Goal: Communication & Community: Answer question/provide support

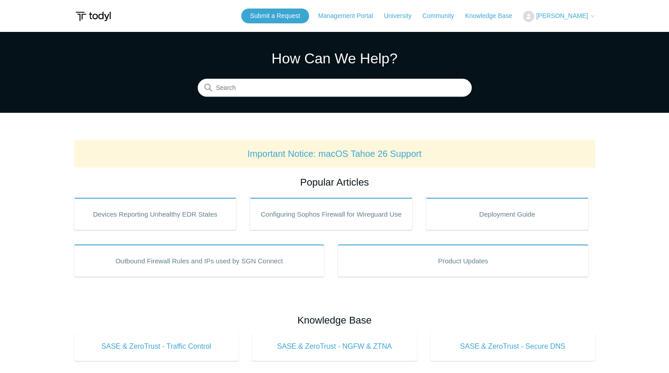
click at [565, 15] on span "[PERSON_NAME]" at bounding box center [562, 15] width 52 height 7
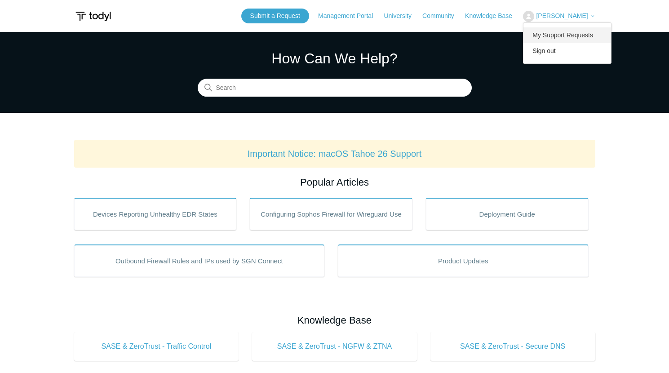
click at [551, 37] on link "My Support Requests" at bounding box center [567, 35] width 88 height 16
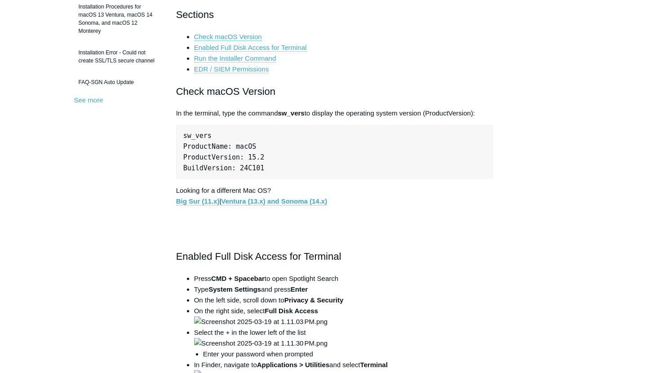
scroll to position [301, 0]
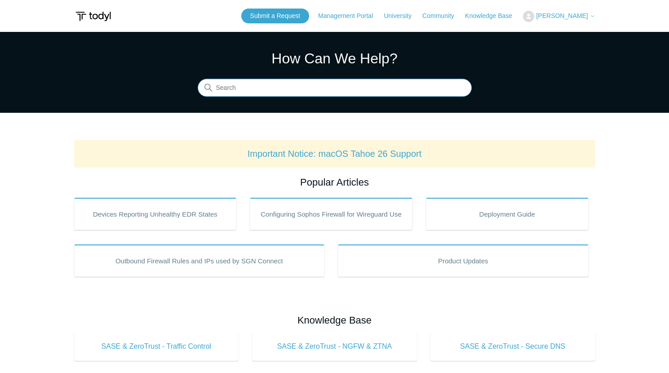
click at [321, 87] on input "Search" at bounding box center [335, 88] width 274 height 18
type input "uninstall maco"
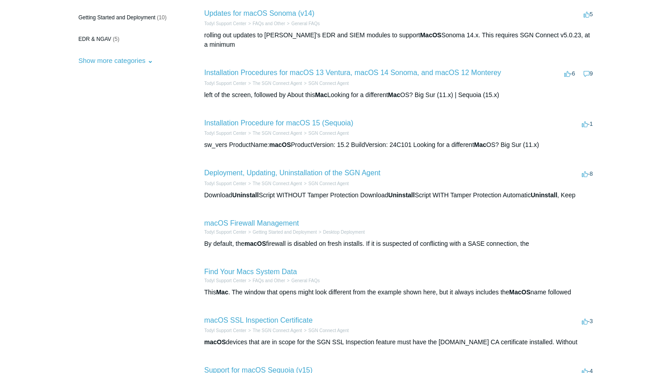
scroll to position [151, 0]
click at [358, 168] on link "Deployment, Updating, Uninstallation of the SGN Agent" at bounding box center [292, 172] width 176 height 8
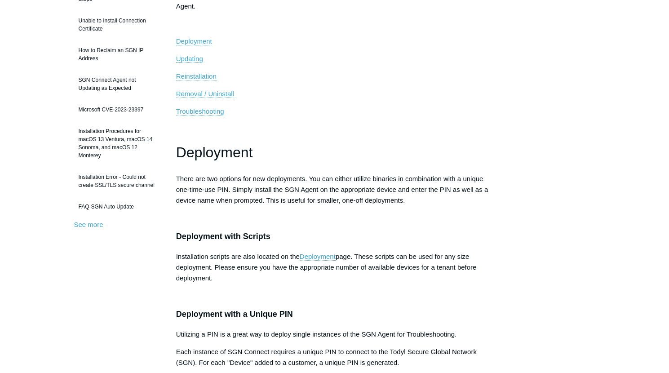
scroll to position [184, 0]
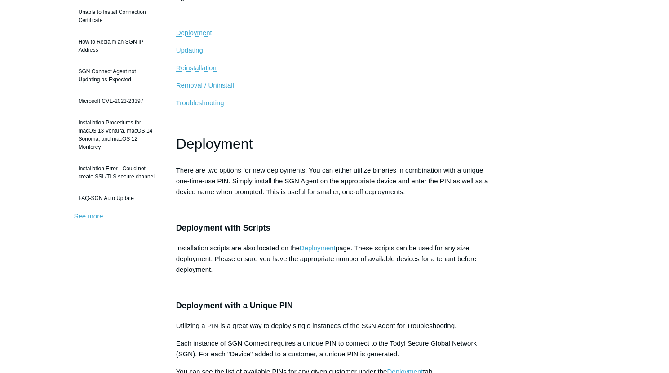
click at [224, 88] on span "Removal / Uninstall" at bounding box center [205, 85] width 58 height 8
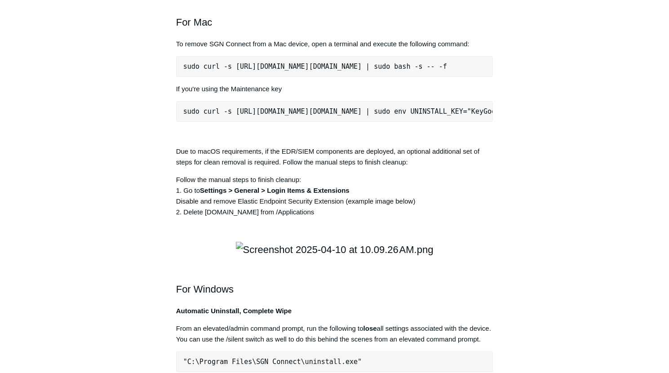
scroll to position [1231, 0]
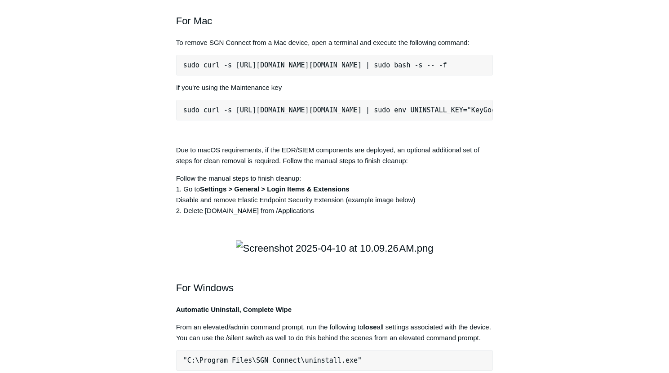
drag, startPoint x: 184, startPoint y: 206, endPoint x: 182, endPoint y: 213, distance: 7.0
click at [182, 75] on pre "sudo curl -s https://portal.todyl.com/tools/MacUninstall.sh | sudo bash -s -- -f" at bounding box center [334, 65] width 317 height 21
copy pre "sudo curl -s https://portal.todyl.com/tools/MacUninstall.sh | sudo bash -s -- -f"
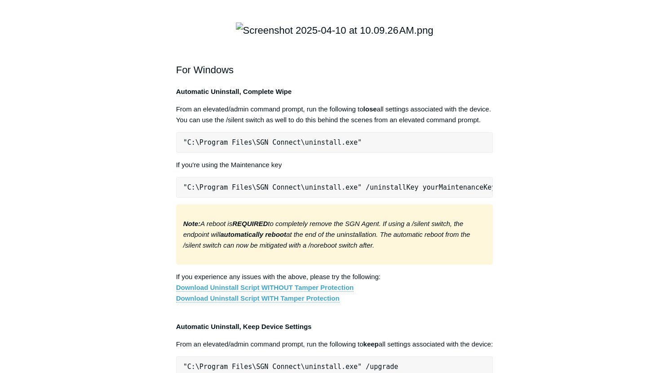
scroll to position [1456, 0]
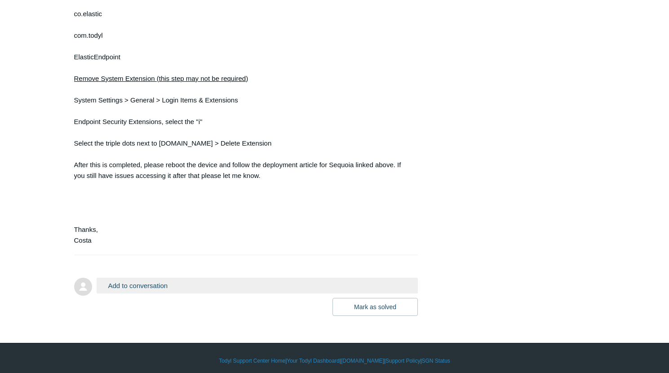
scroll to position [686, 0]
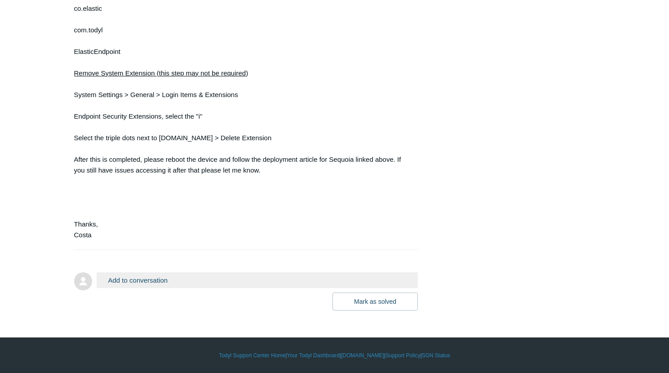
click at [152, 281] on button "Add to conversation" at bounding box center [258, 280] width 322 height 16
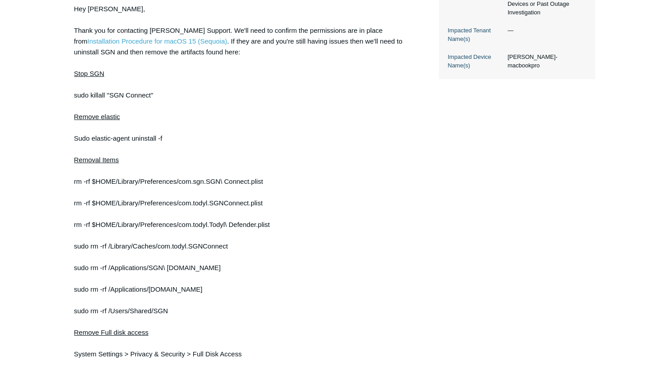
scroll to position [323, 0]
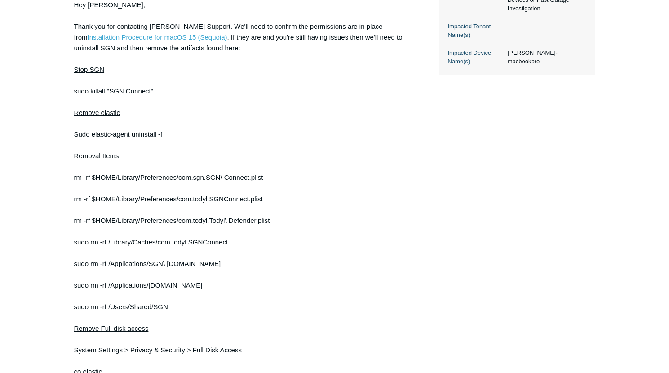
type textarea "I went to do the uninstall. The endpoint security extension was not installed."
copy div "sudo killall "SGN Connect""
drag, startPoint x: 74, startPoint y: 91, endPoint x: 154, endPoint y: 92, distance: 80.4
click at [154, 92] on div "Hey Stephen, Thank you for contacting Todyl Support. We'll need to confirm the …" at bounding box center [241, 302] width 335 height 604
drag, startPoint x: 75, startPoint y: 134, endPoint x: 163, endPoint y: 137, distance: 87.6
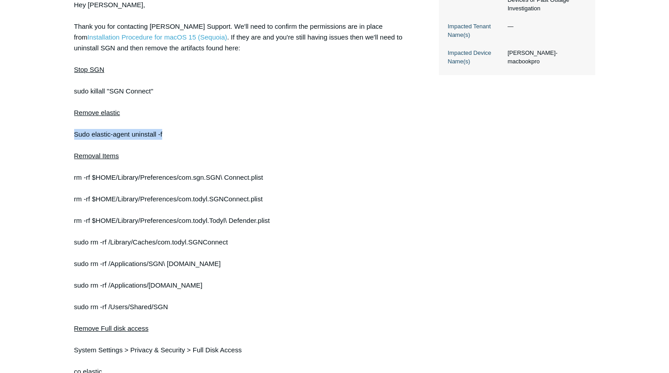
click at [163, 137] on div "Hey Stephen, Thank you for contacting Todyl Support. We'll need to confirm the …" at bounding box center [241, 302] width 335 height 604
copy div "Sudo elastic-agent uninstall -f"
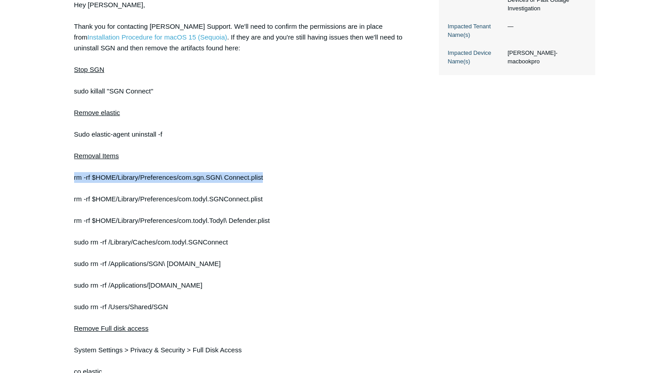
copy div "rm -rf $HOME/Library/Preferences/com.sgn.SGN\ Connect.plist"
drag, startPoint x: 74, startPoint y: 179, endPoint x: 266, endPoint y: 175, distance: 191.8
click at [266, 175] on div "Hey Stephen, Thank you for contacting Todyl Support. We'll need to confirm the …" at bounding box center [241, 302] width 335 height 604
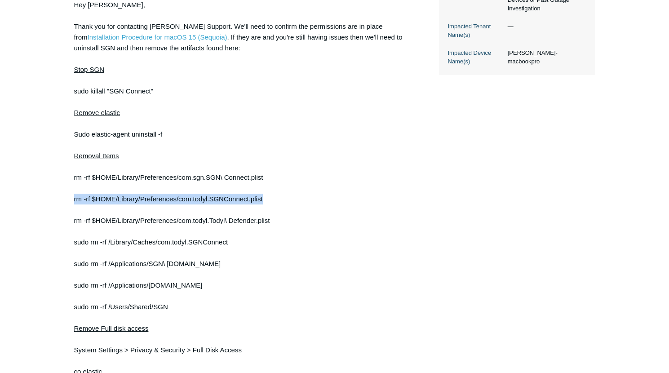
drag, startPoint x: 74, startPoint y: 201, endPoint x: 265, endPoint y: 202, distance: 191.3
click at [265, 202] on div "Hey Stephen, Thank you for contacting Todyl Support. We'll need to confirm the …" at bounding box center [241, 302] width 335 height 604
copy div "rm -rf $HOME/Library/Preferences/com.todyl.SGNConnect.plist"
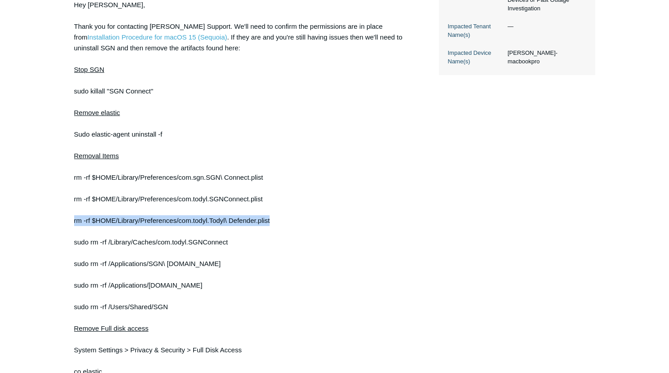
copy div "rm -rf $HOME/Library/Preferences/com.todyl.Todyl\ Defender.plist"
drag, startPoint x: 74, startPoint y: 221, endPoint x: 273, endPoint y: 225, distance: 199.0
click at [273, 225] on div "Hey Stephen, Thank you for contacting Todyl Support. We'll need to confirm the …" at bounding box center [241, 302] width 335 height 604
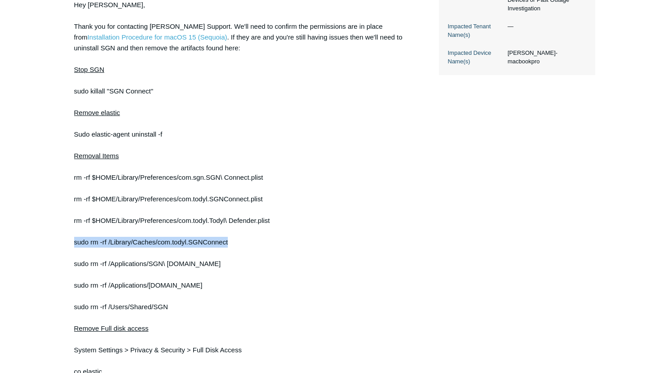
drag, startPoint x: 74, startPoint y: 243, endPoint x: 231, endPoint y: 243, distance: 157.2
click at [231, 243] on div "Hey Stephen, Thank you for contacting Todyl Support. We'll need to confirm the …" at bounding box center [241, 302] width 335 height 604
copy div "sudo rm -rf /Library/Caches/com.todyl.SGNConnect"
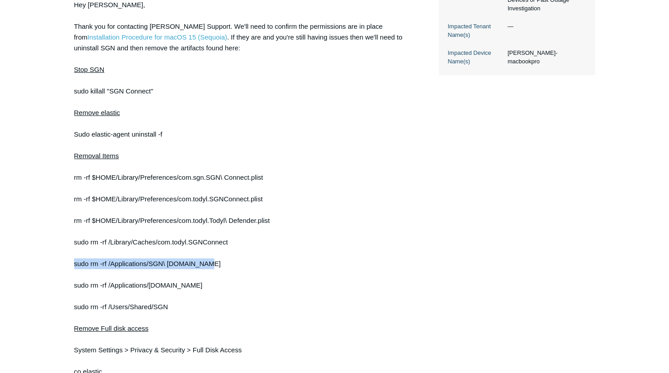
copy div "sudo rm -rf /Applications/SGN\ Connect.app"
drag, startPoint x: 75, startPoint y: 264, endPoint x: 207, endPoint y: 265, distance: 132.9
click at [207, 265] on div "Hey Stephen, Thank you for contacting Todyl Support. We'll need to confirm the …" at bounding box center [241, 302] width 335 height 604
copy div "sudo rm -rf /Applications/ElasticEndpoint.app"
drag, startPoint x: 75, startPoint y: 285, endPoint x: 211, endPoint y: 286, distance: 136.1
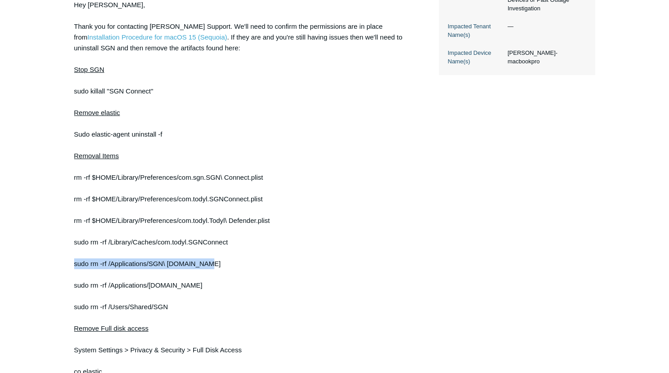
click at [211, 286] on div "Hey Stephen, Thank you for contacting Todyl Support. We'll need to confirm the …" at bounding box center [241, 302] width 335 height 604
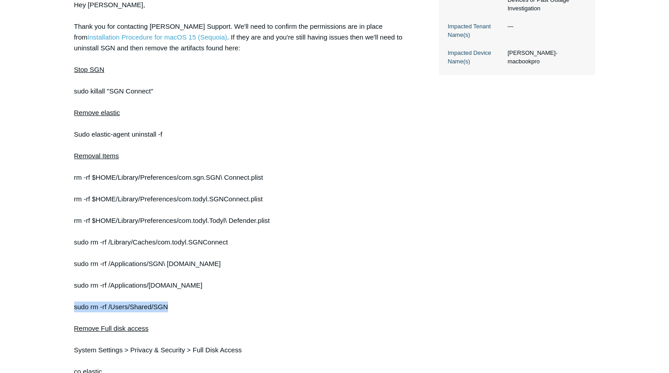
copy div "sudo rm -rf /Users/Shared/SGN"
drag, startPoint x: 75, startPoint y: 309, endPoint x: 169, endPoint y: 307, distance: 94.8
click at [169, 307] on div "Hey Stephen, Thank you for contacting Todyl Support. We'll need to confirm the …" at bounding box center [241, 302] width 335 height 604
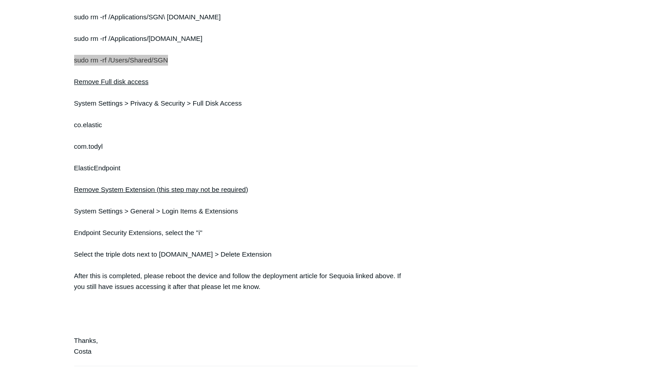
scroll to position [571, 0]
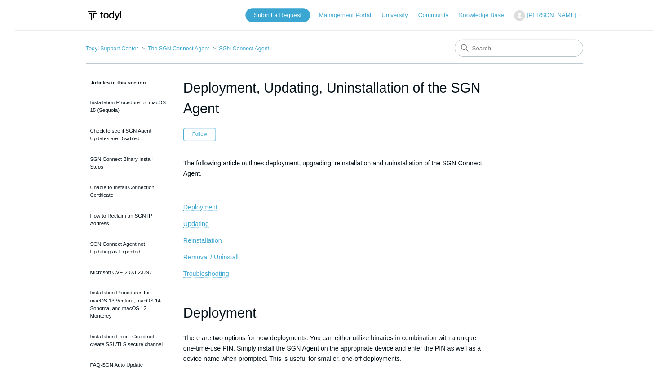
scroll to position [1472, 0]
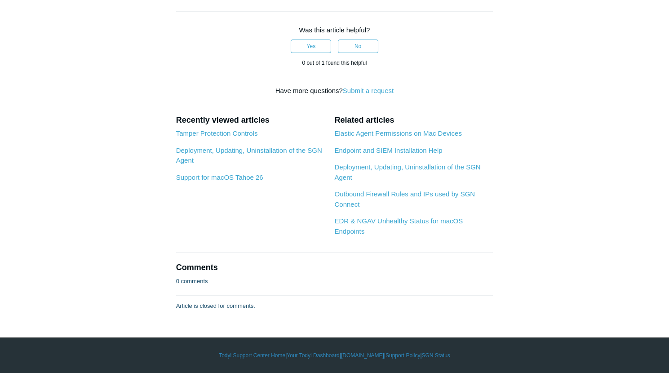
scroll to position [2304, 0]
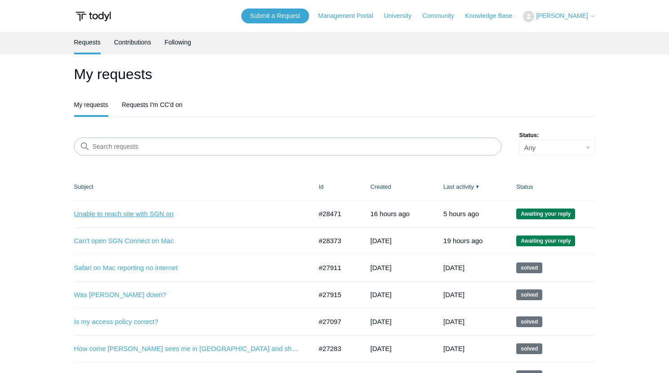
click at [156, 214] on link "Unable to reach site with SGN on" at bounding box center [186, 214] width 225 height 10
click at [156, 216] on link "Unable to reach site with SGN on" at bounding box center [186, 214] width 225 height 10
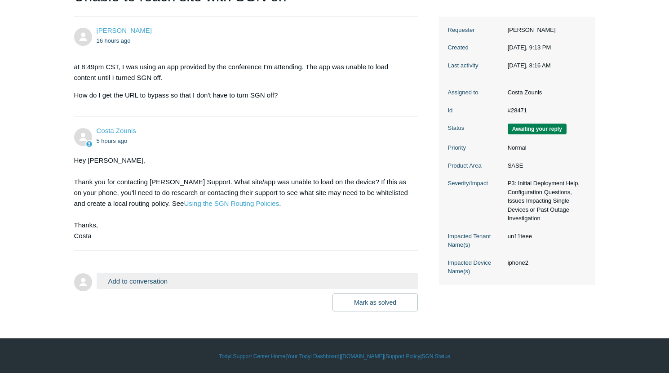
scroll to position [115, 0]
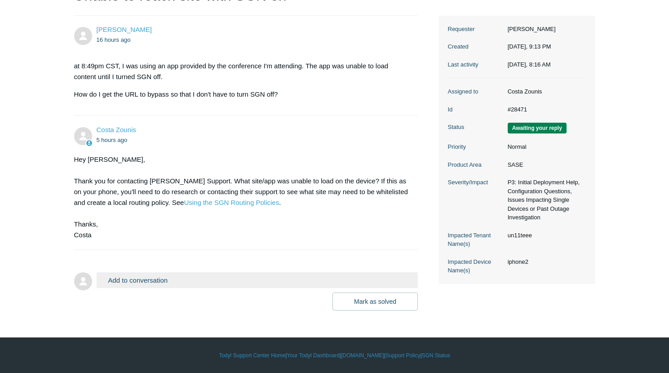
click at [145, 279] on button "Add to conversation" at bounding box center [258, 280] width 322 height 16
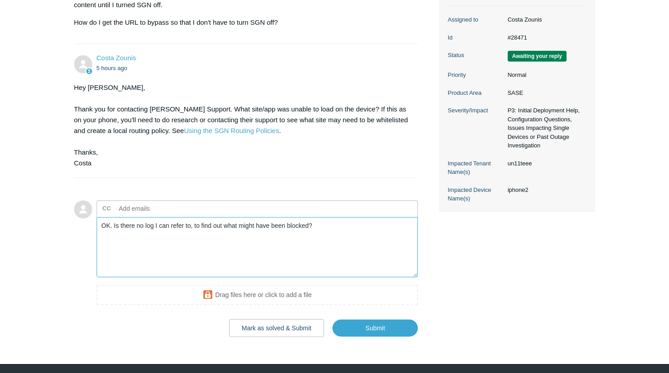
scroll to position [190, 0]
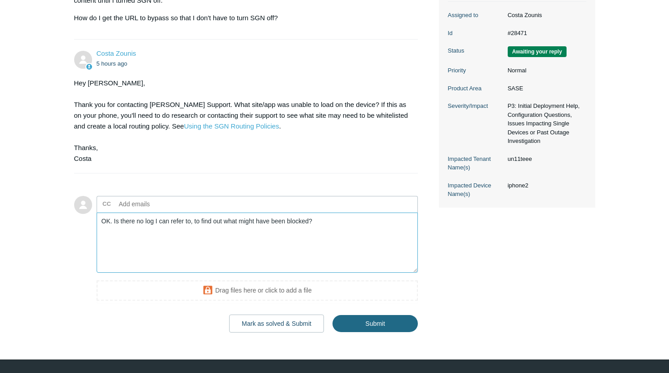
type textarea "OK. Is there no log I can refer to, to find out what might have been blocked?"
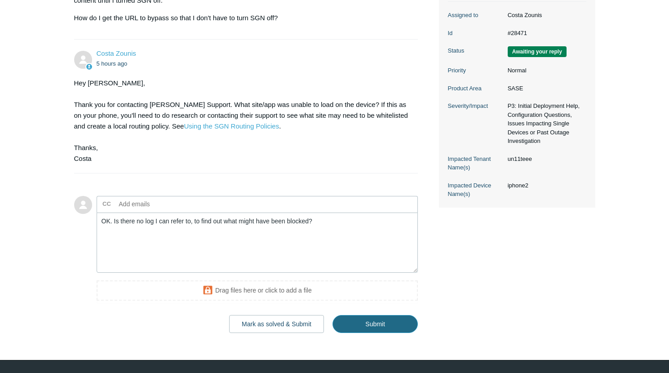
click at [371, 324] on input "Submit" at bounding box center [374, 324] width 85 height 18
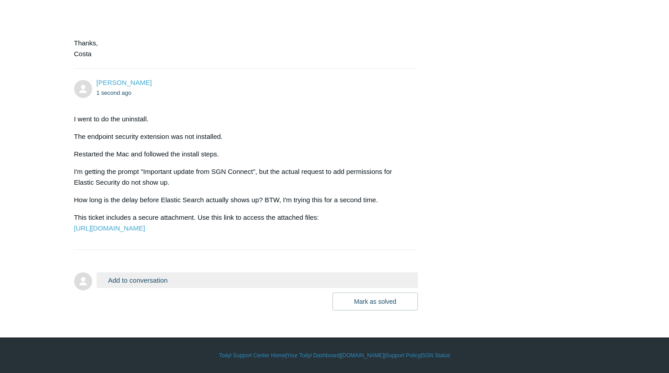
scroll to position [889, 0]
click at [160, 281] on button "Add to conversation" at bounding box center [258, 280] width 322 height 16
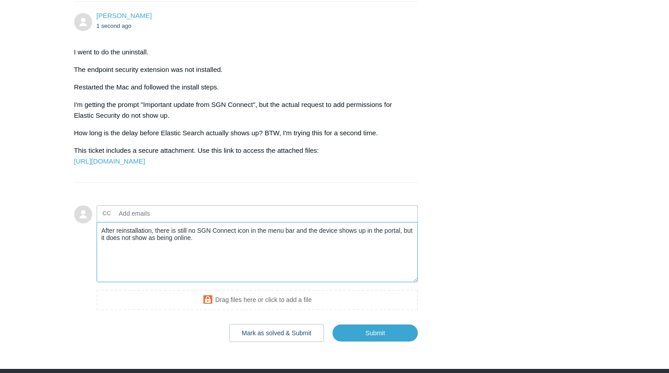
scroll to position [944, 0]
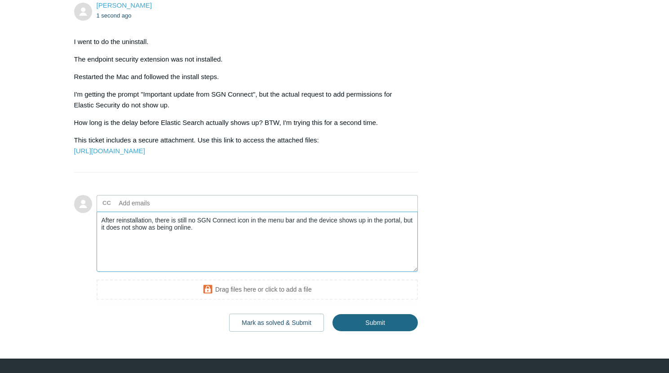
type textarea "After reinstallation, there is still no SGN Connect icon in the menu bar and th…"
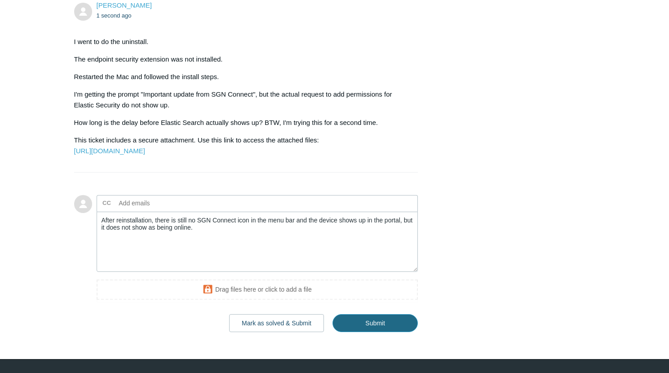
click at [369, 332] on input "Submit" at bounding box center [374, 323] width 85 height 18
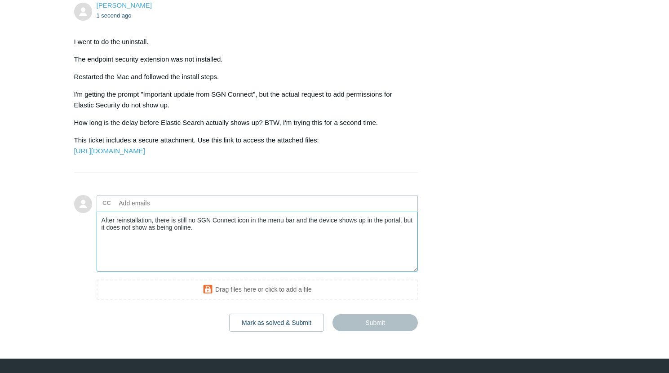
click at [246, 256] on textarea "After reinstallation, there is still no SGN Connect icon in the menu bar and th…" at bounding box center [258, 242] width 322 height 61
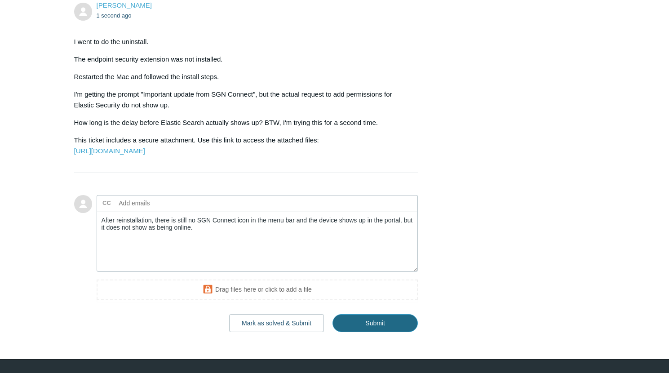
click at [373, 332] on input "Submit" at bounding box center [374, 323] width 85 height 18
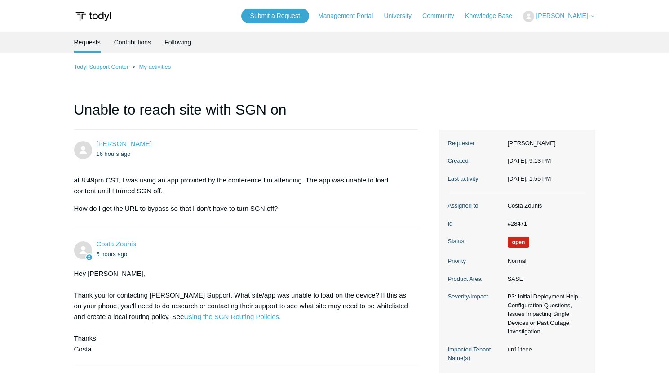
click at [566, 18] on span "[PERSON_NAME]" at bounding box center [562, 15] width 52 height 7
click at [557, 34] on link "My Support Requests" at bounding box center [567, 35] width 88 height 16
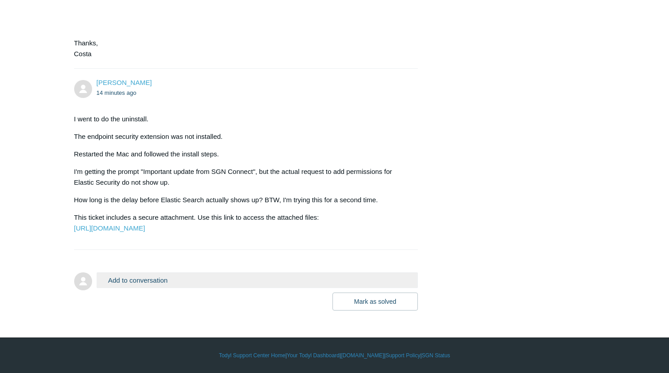
scroll to position [889, 0]
click at [193, 282] on button "Add to conversation" at bounding box center [258, 280] width 322 height 16
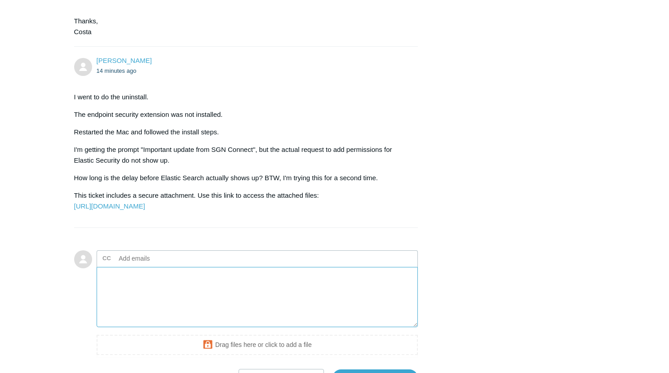
paste textarea "After reinstallation, there is still no SGN Connect icon in the menu bar and th…"
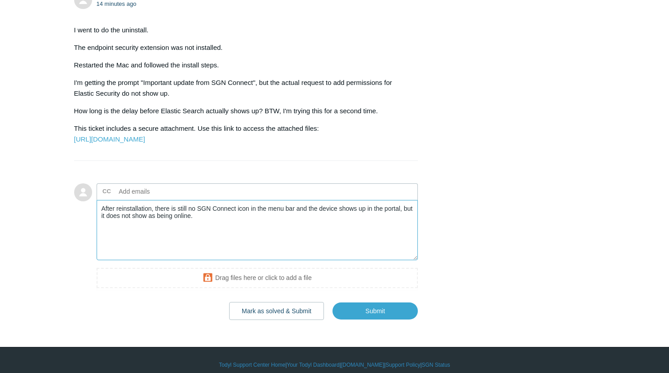
scroll to position [965, 0]
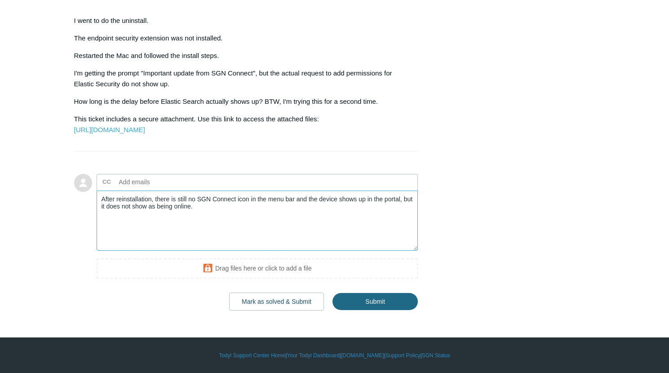
type textarea "After reinstallation, there is still no SGN Connect icon in the menu bar and th…"
click at [379, 310] on input "Submit" at bounding box center [374, 301] width 85 height 18
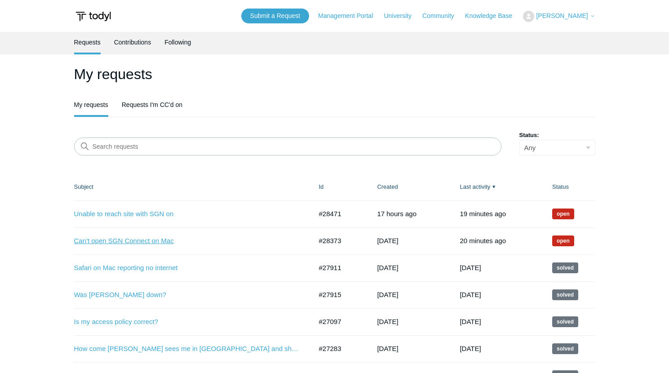
click at [145, 242] on link "Can't open SGN Connect on Mac" at bounding box center [186, 241] width 225 height 10
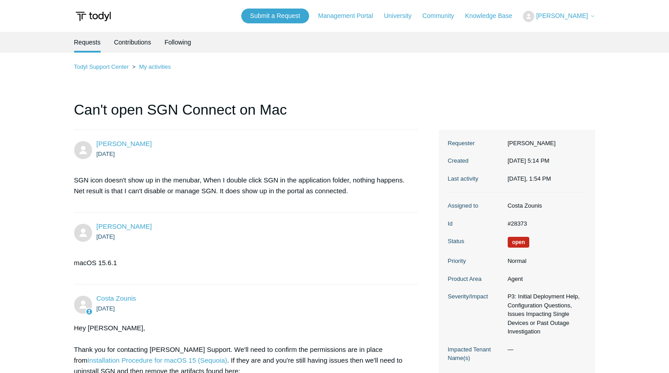
scroll to position [889, 0]
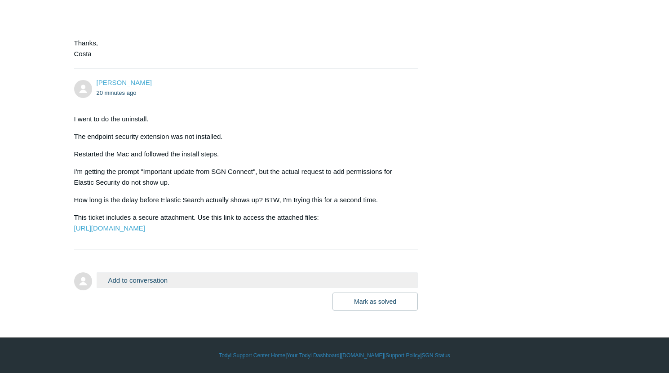
click at [141, 280] on button "Add to conversation" at bounding box center [258, 280] width 322 height 16
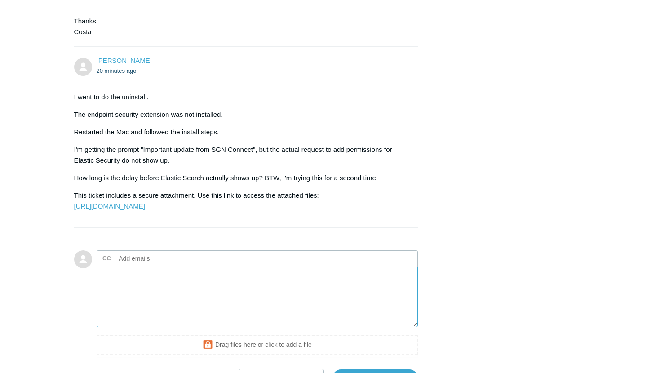
paste textarea "After reinstallation, there is still no SGN Connect icon in the menu bar and th…"
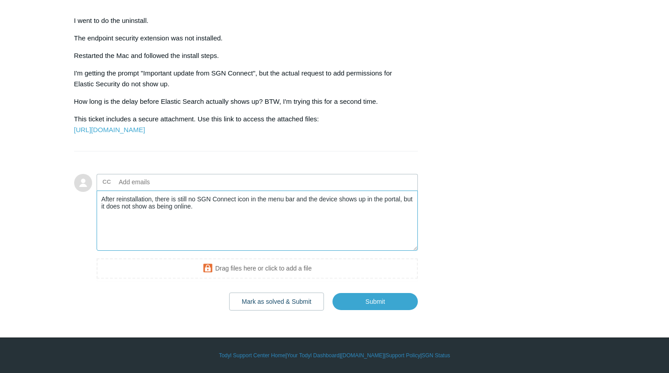
scroll to position [986, 0]
type textarea "After reinstallation, there is still no SGN Connect icon in the menu bar and th…"
click at [376, 303] on input "Submit" at bounding box center [374, 301] width 85 height 18
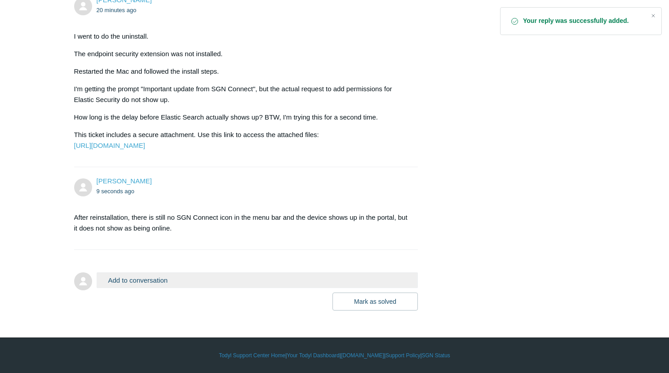
scroll to position [969, 0]
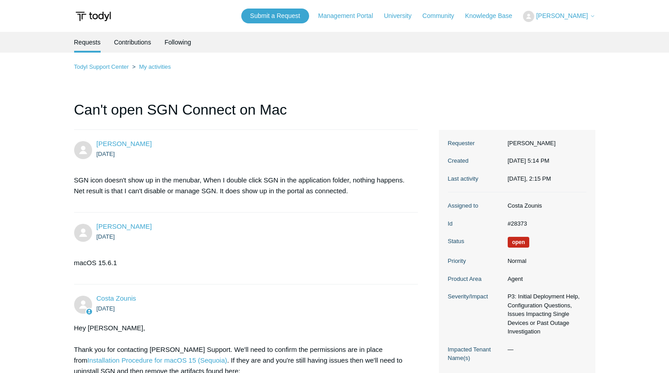
scroll to position [969, 0]
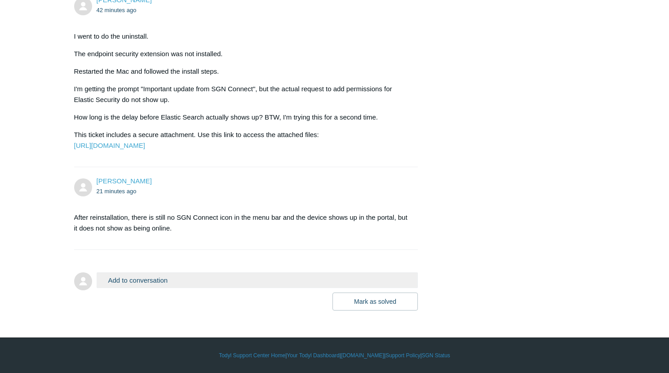
click at [134, 283] on button "Add to conversation" at bounding box center [258, 280] width 322 height 16
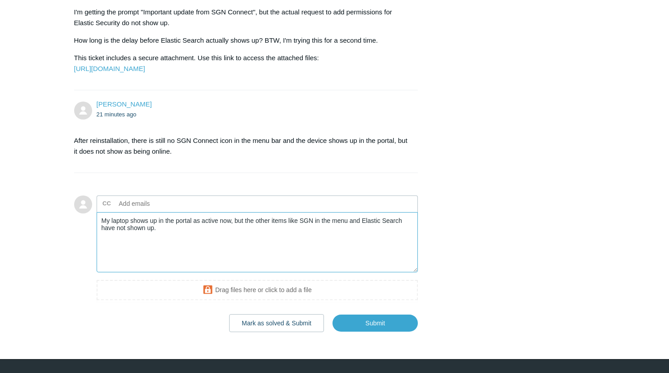
scroll to position [1069, 0]
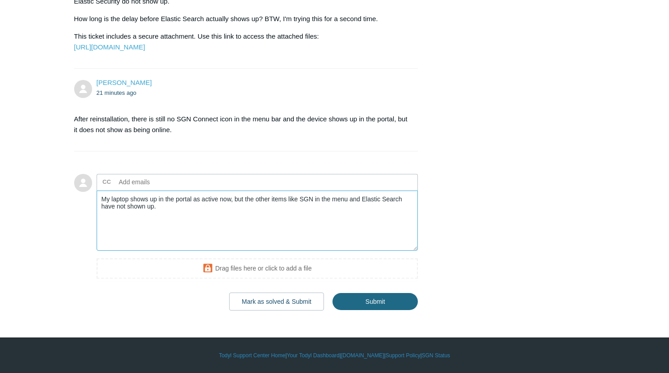
type textarea "My laptop shows up in the portal as active now, but the other items like SGN in…"
click at [377, 303] on input "Submit" at bounding box center [374, 301] width 85 height 18
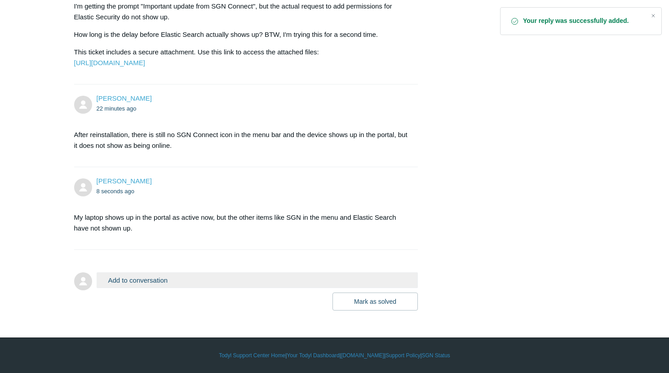
scroll to position [1054, 0]
